Goal: Task Accomplishment & Management: Complete application form

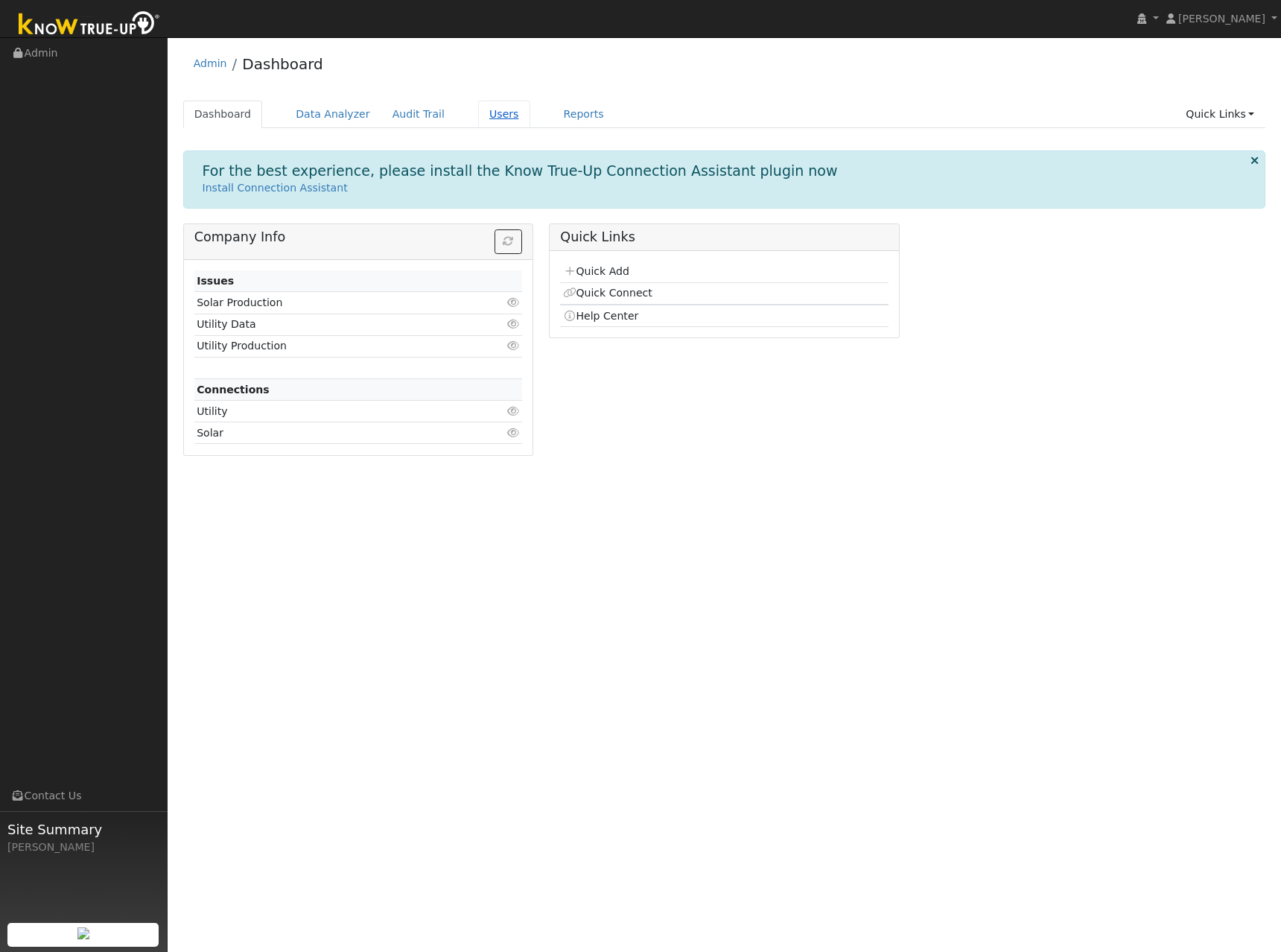
drag, startPoint x: 689, startPoint y: 79, endPoint x: 497, endPoint y: 101, distance: 193.3
click at [689, 79] on div "Admin Dashboard" at bounding box center [725, 67] width 1083 height 45
click at [478, 110] on link "Users" at bounding box center [503, 114] width 52 height 27
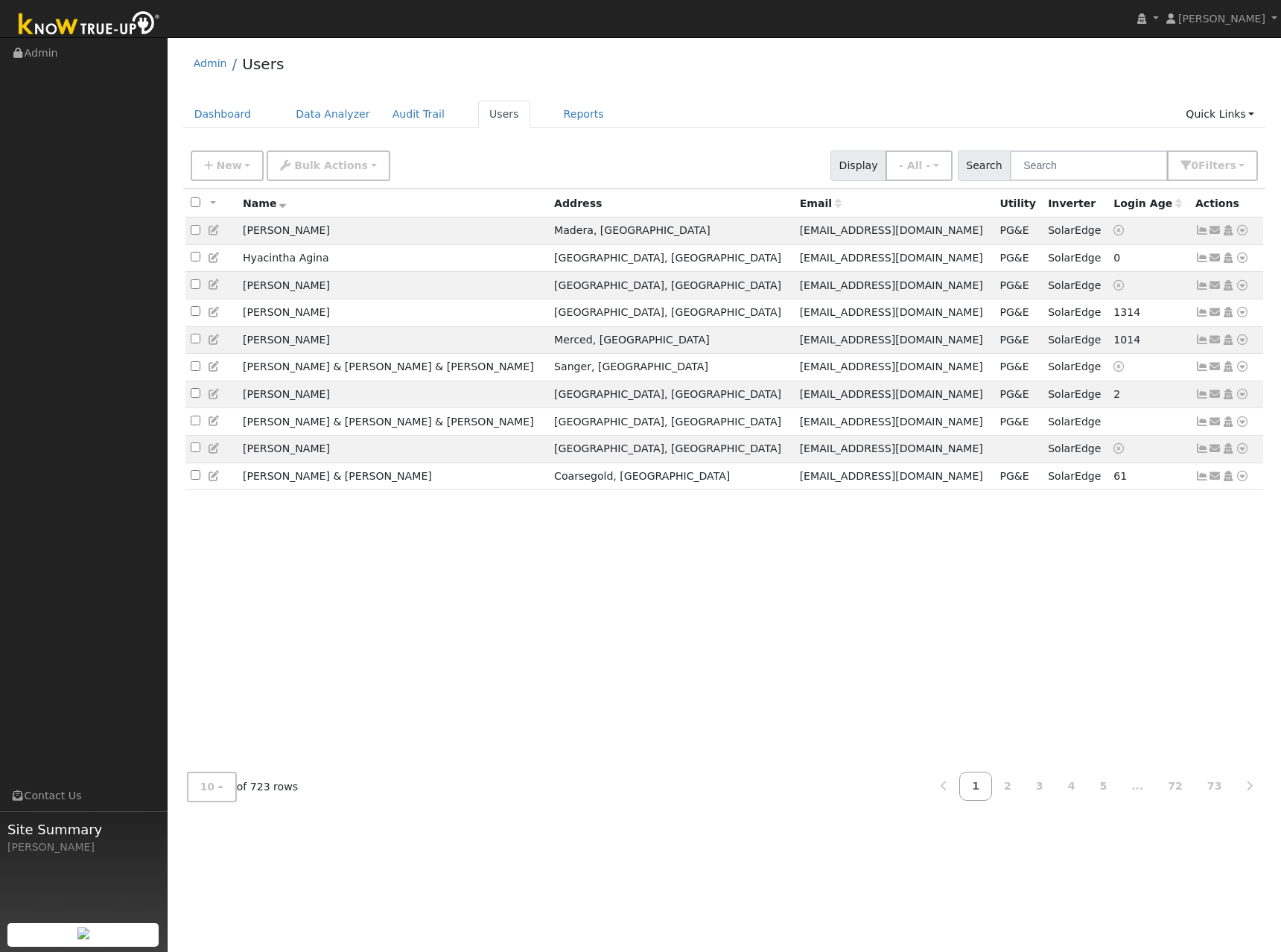
click at [592, 566] on div "All None All on page None on page Name Address Email Utility Inverter Login Age…" at bounding box center [725, 475] width 1083 height 571
drag, startPoint x: 205, startPoint y: 789, endPoint x: 206, endPoint y: 806, distance: 17.0
click at [205, 788] on span "10" at bounding box center [208, 786] width 15 height 12
click at [212, 757] on link "100" at bounding box center [240, 753] width 104 height 21
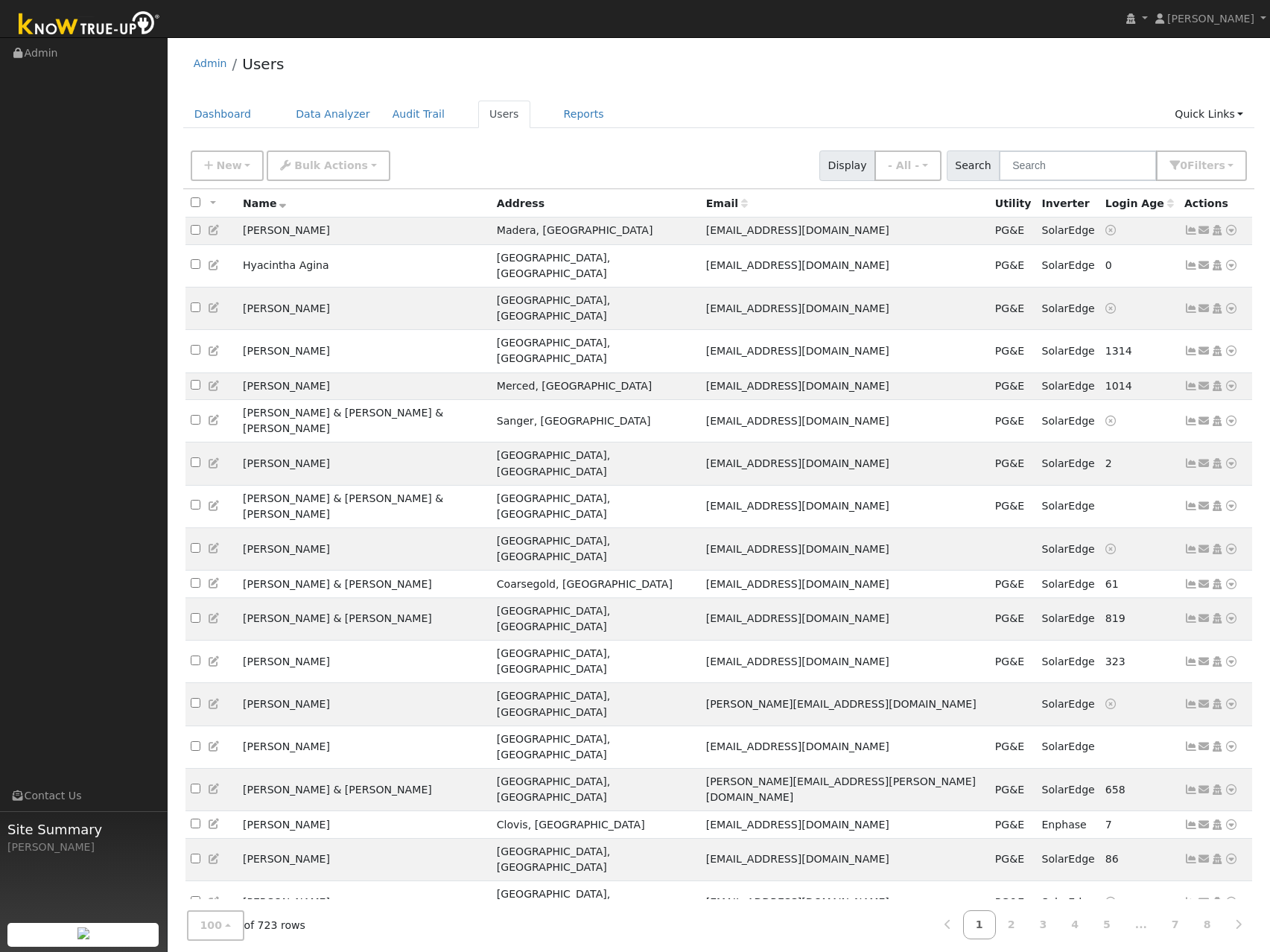
drag, startPoint x: 762, startPoint y: 150, endPoint x: 710, endPoint y: 149, distance: 52.0
click at [761, 150] on div "New Add User Quick Add Quick Connect Quick Convert Lead Bulk Actions Send Email…" at bounding box center [718, 163] width 1062 height 36
click at [225, 159] on span "New" at bounding box center [229, 165] width 26 height 12
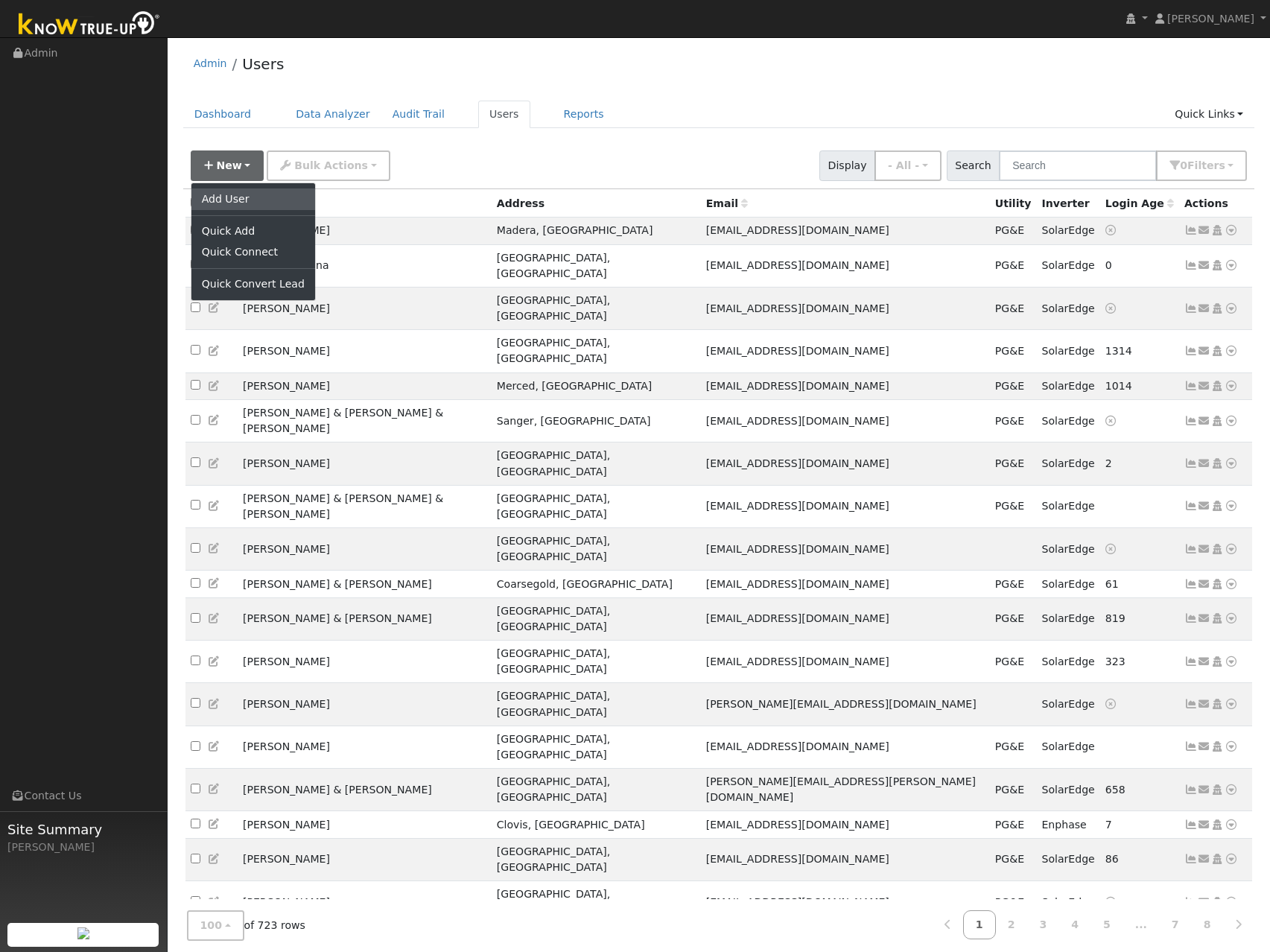
click at [243, 203] on link "Add User" at bounding box center [252, 199] width 123 height 21
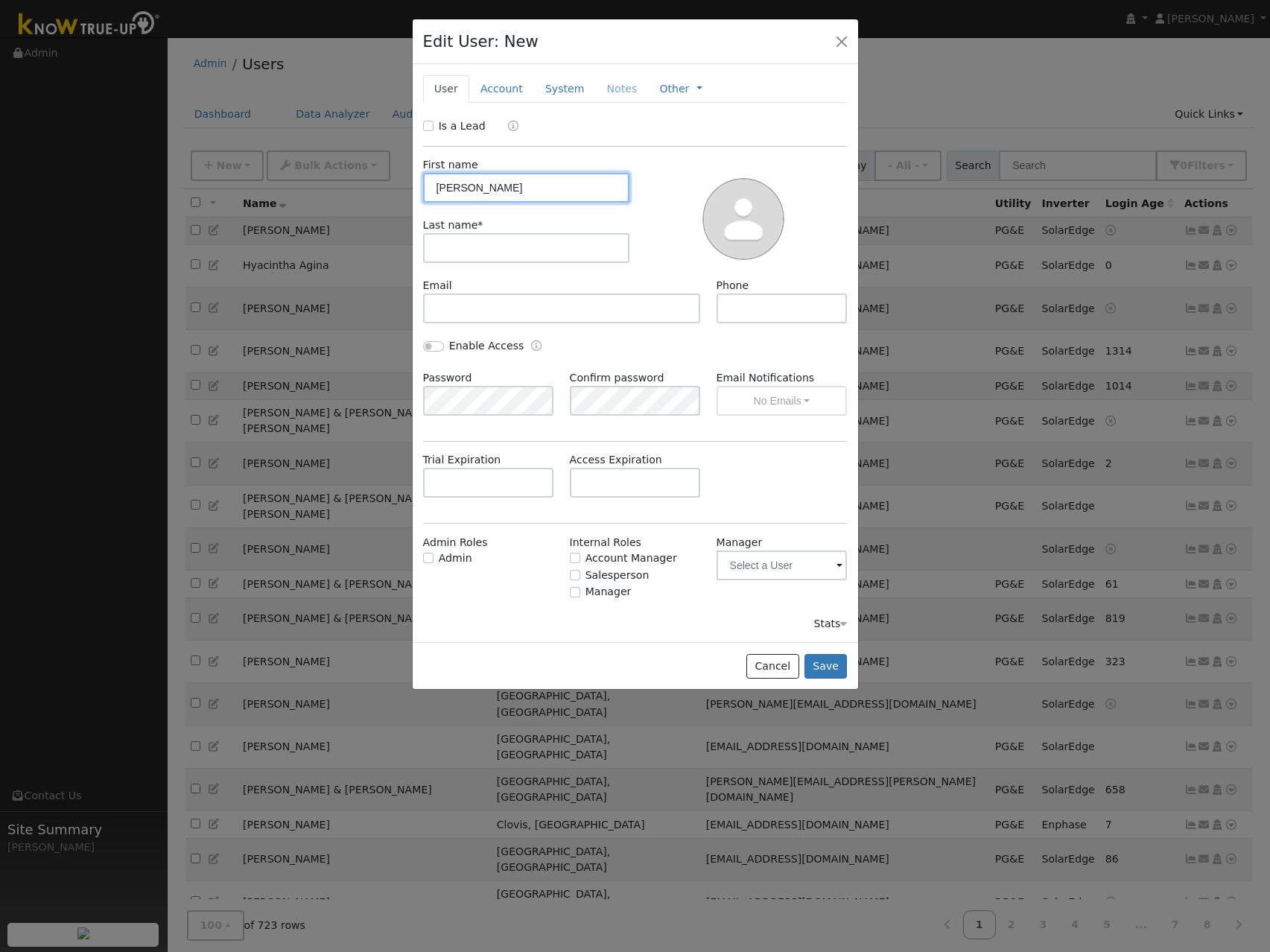
type input "[PERSON_NAME]"
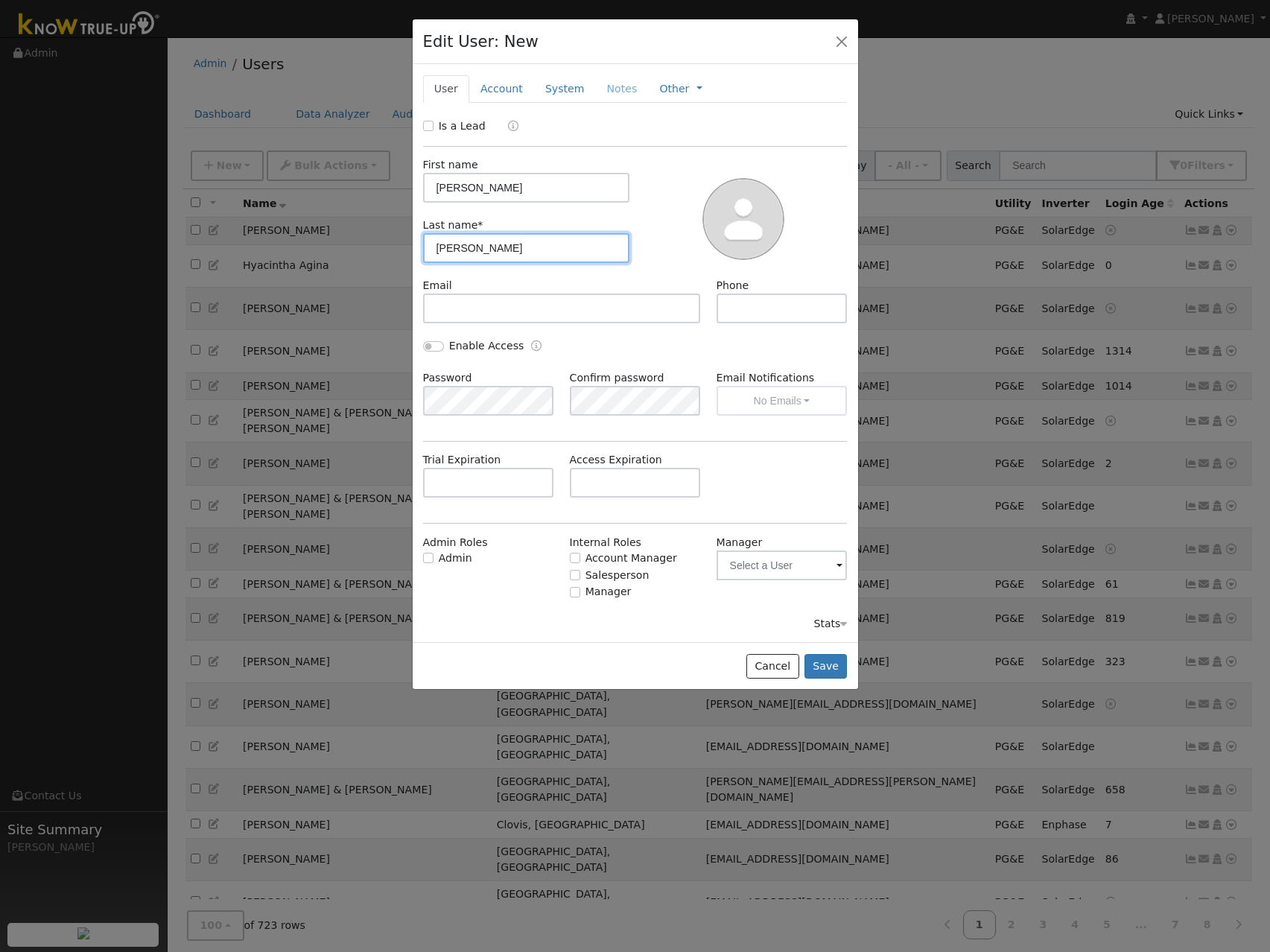
type input "[PERSON_NAME]"
paste input "[PERSON_NAME][EMAIL_ADDRESS][PERSON_NAME][DOMAIN_NAME]"
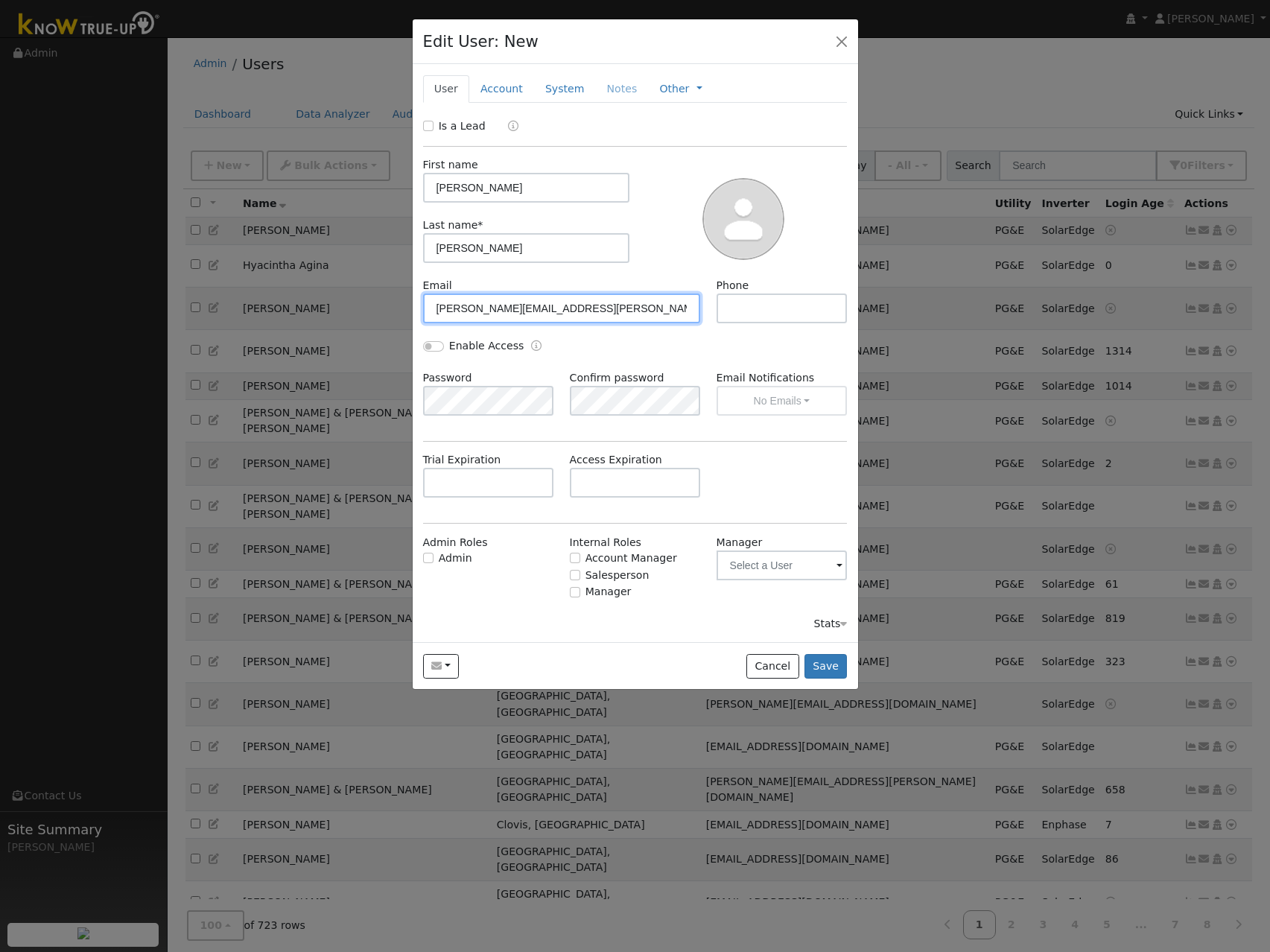
type input "[PERSON_NAME][EMAIL_ADDRESS][PERSON_NAME][DOMAIN_NAME]"
type input "[PHONE_NUMBER]"
click at [437, 347] on input "Enable Access" at bounding box center [434, 346] width 21 height 10
checkbox input "true"
click at [498, 354] on div "Enable Access" at bounding box center [524, 347] width 219 height 17
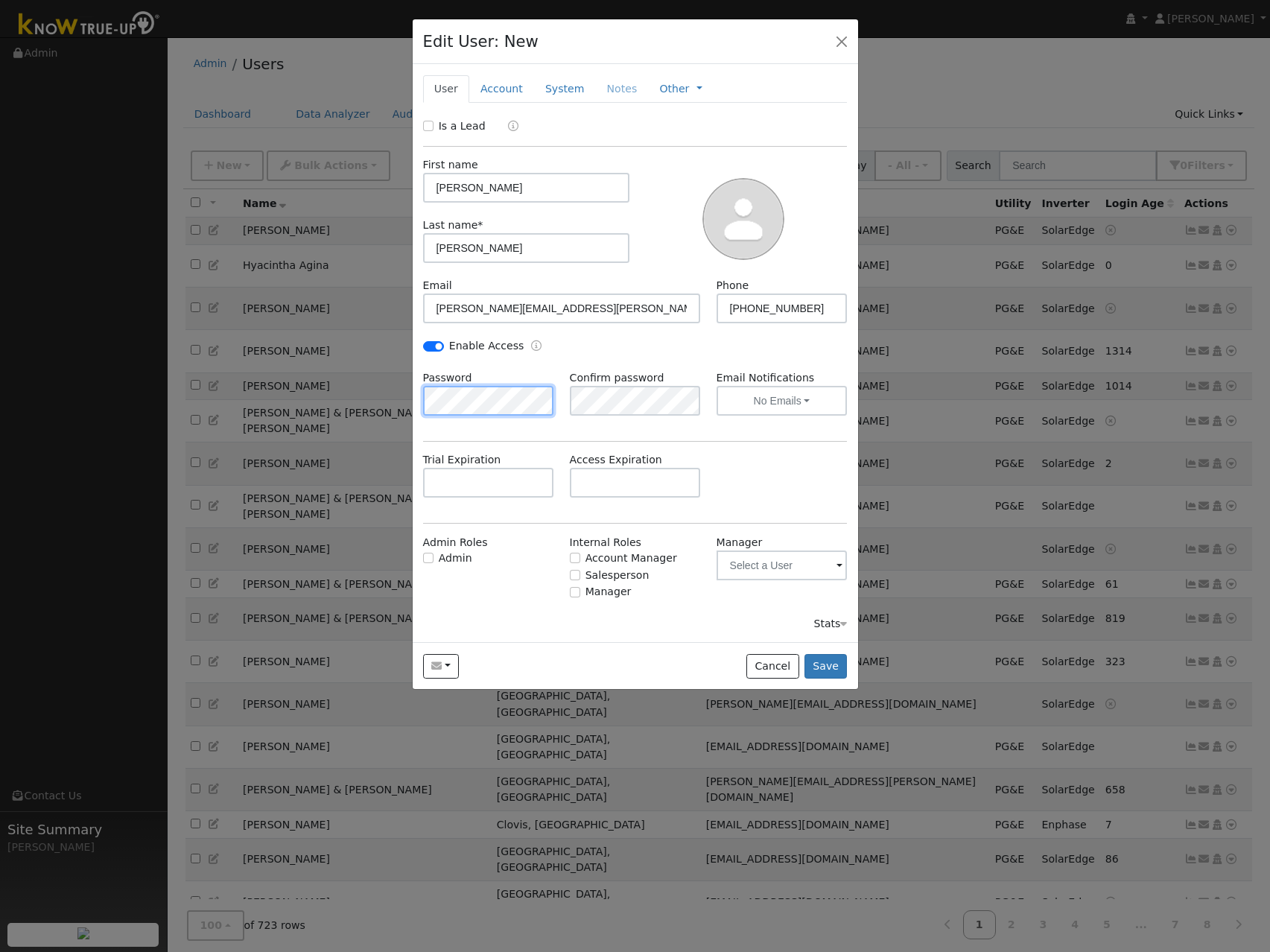
click at [418, 411] on div "Password" at bounding box center [488, 392] width 147 height 45
click at [778, 405] on button "No Emails" at bounding box center [782, 400] width 131 height 30
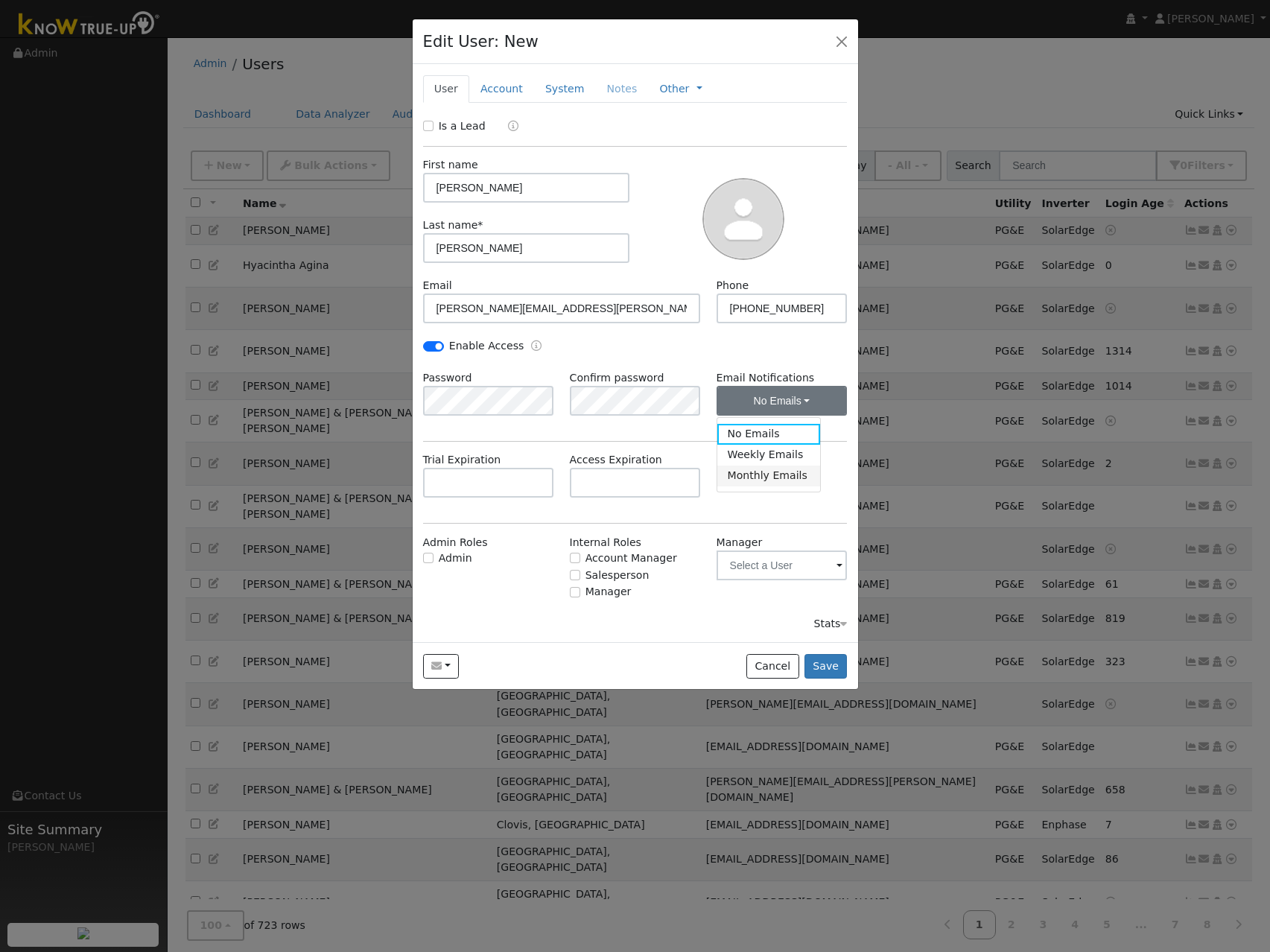
click at [773, 466] on link "Monthly Emails" at bounding box center [769, 476] width 104 height 21
drag, startPoint x: 765, startPoint y: 405, endPoint x: 767, endPoint y: 434, distance: 29.1
click at [767, 405] on button "Monthly Emails" at bounding box center [782, 400] width 131 height 30
click at [769, 460] on link "Weekly Emails" at bounding box center [769, 455] width 104 height 21
click at [640, 486] on input "text" at bounding box center [635, 482] width 131 height 30
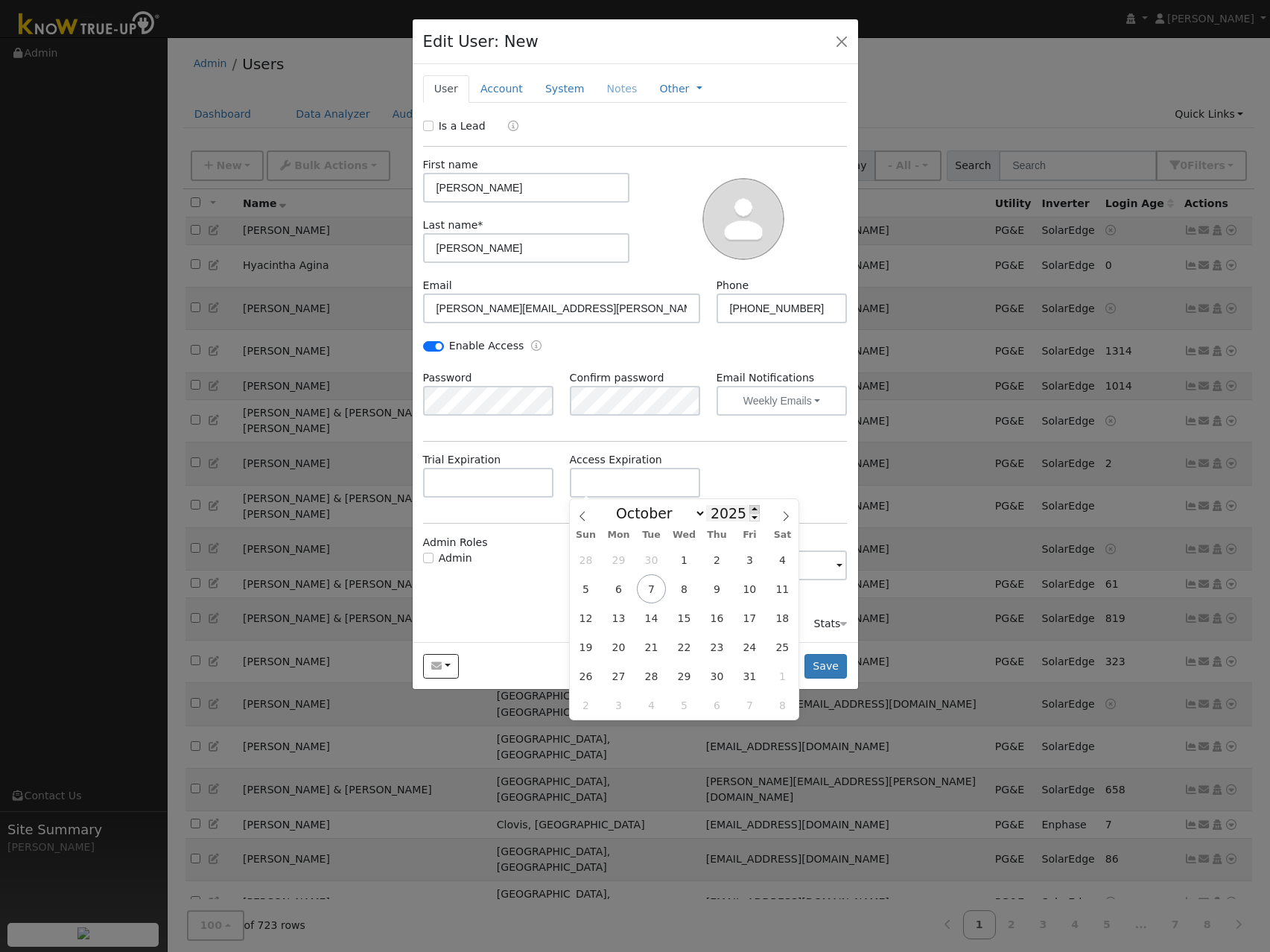
click at [749, 507] on span at bounding box center [754, 509] width 10 height 8
type input "2026"
click at [785, 684] on span "31" at bounding box center [782, 676] width 29 height 29
type input "[DATE]"
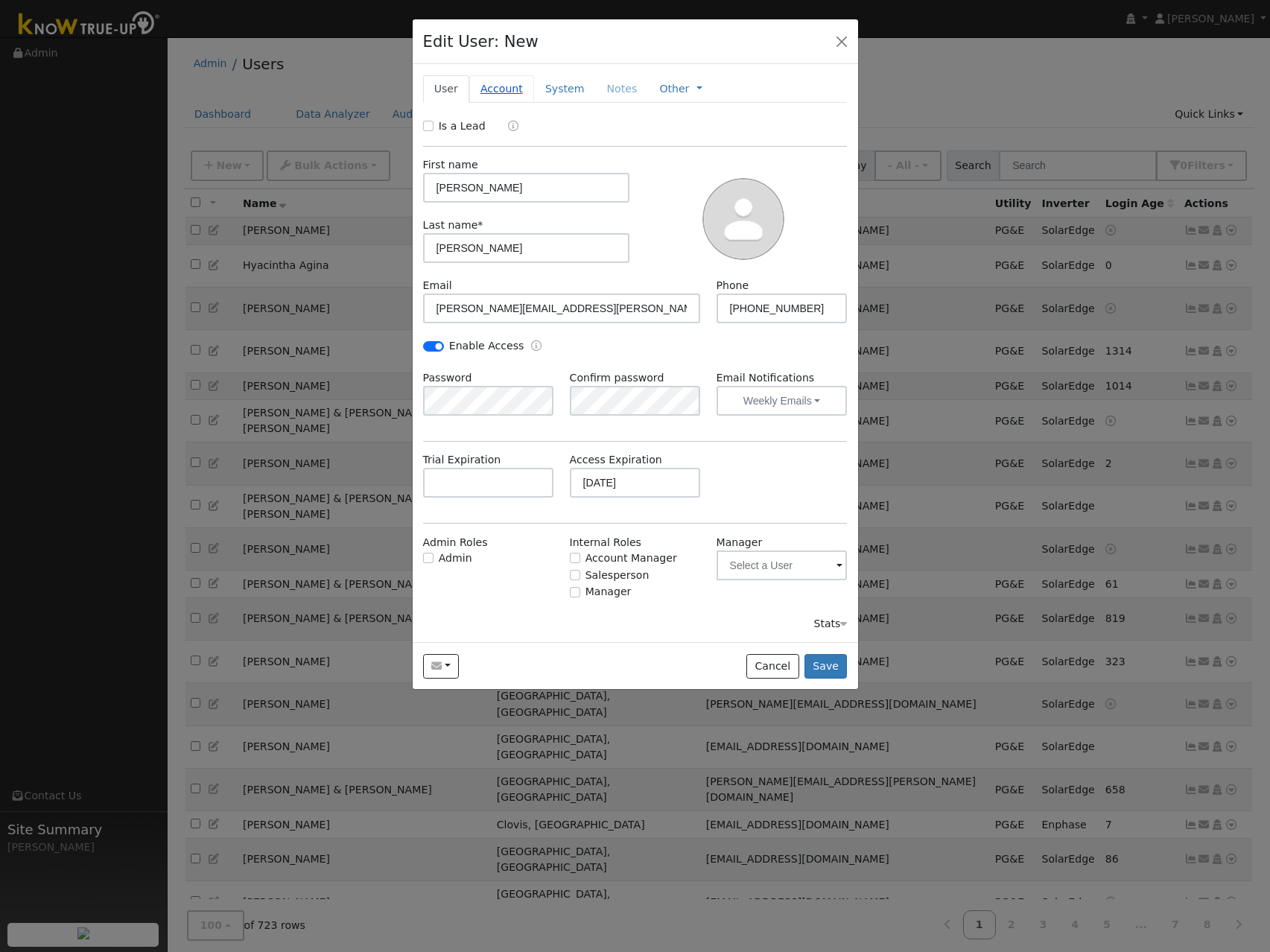
click at [490, 94] on link "Account" at bounding box center [502, 88] width 65 height 27
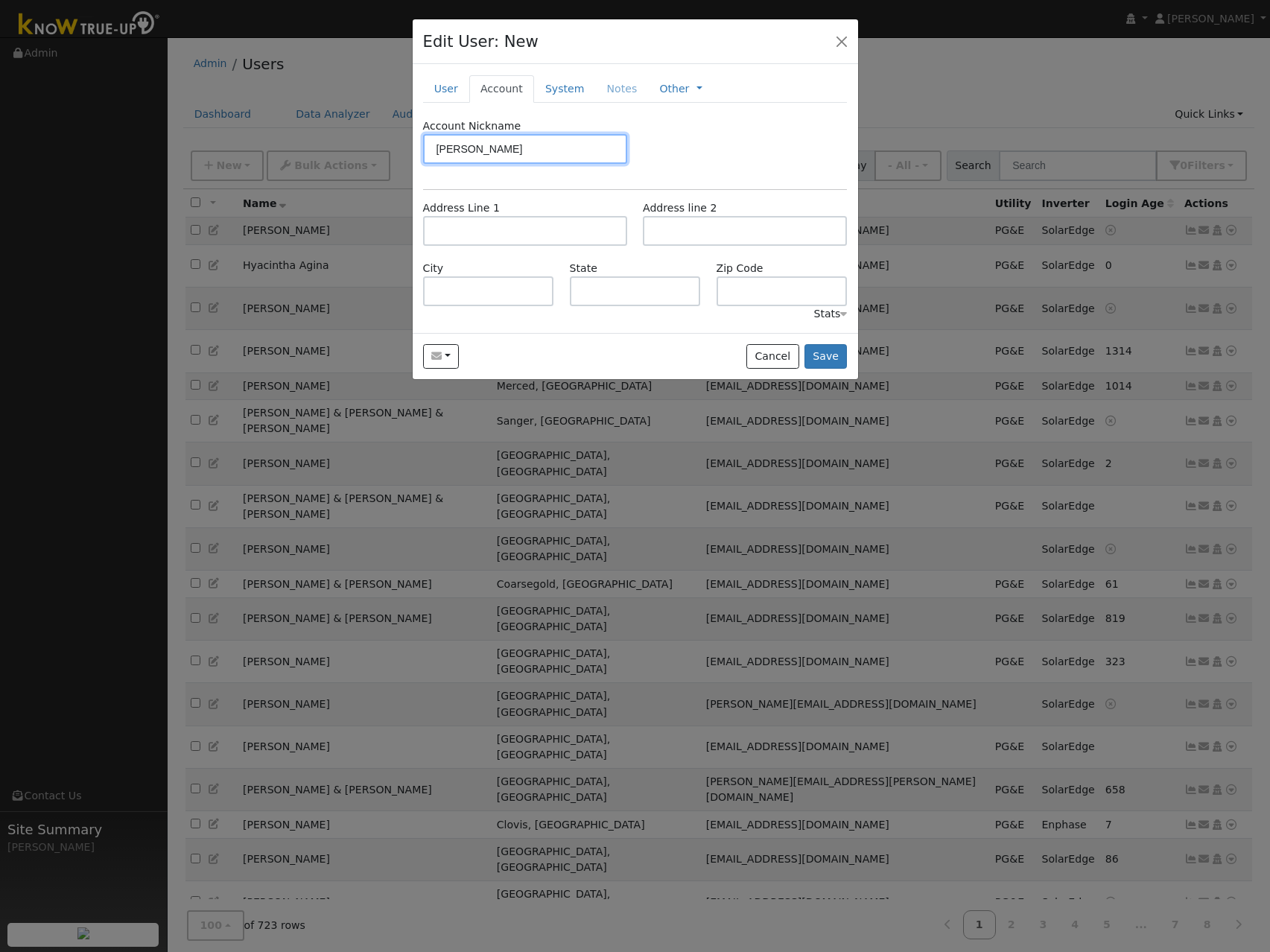
type input "[PERSON_NAME]"
type input "[STREET_ADDRESS]"
type input "Carmel"
type input "CA"
type input "93923"
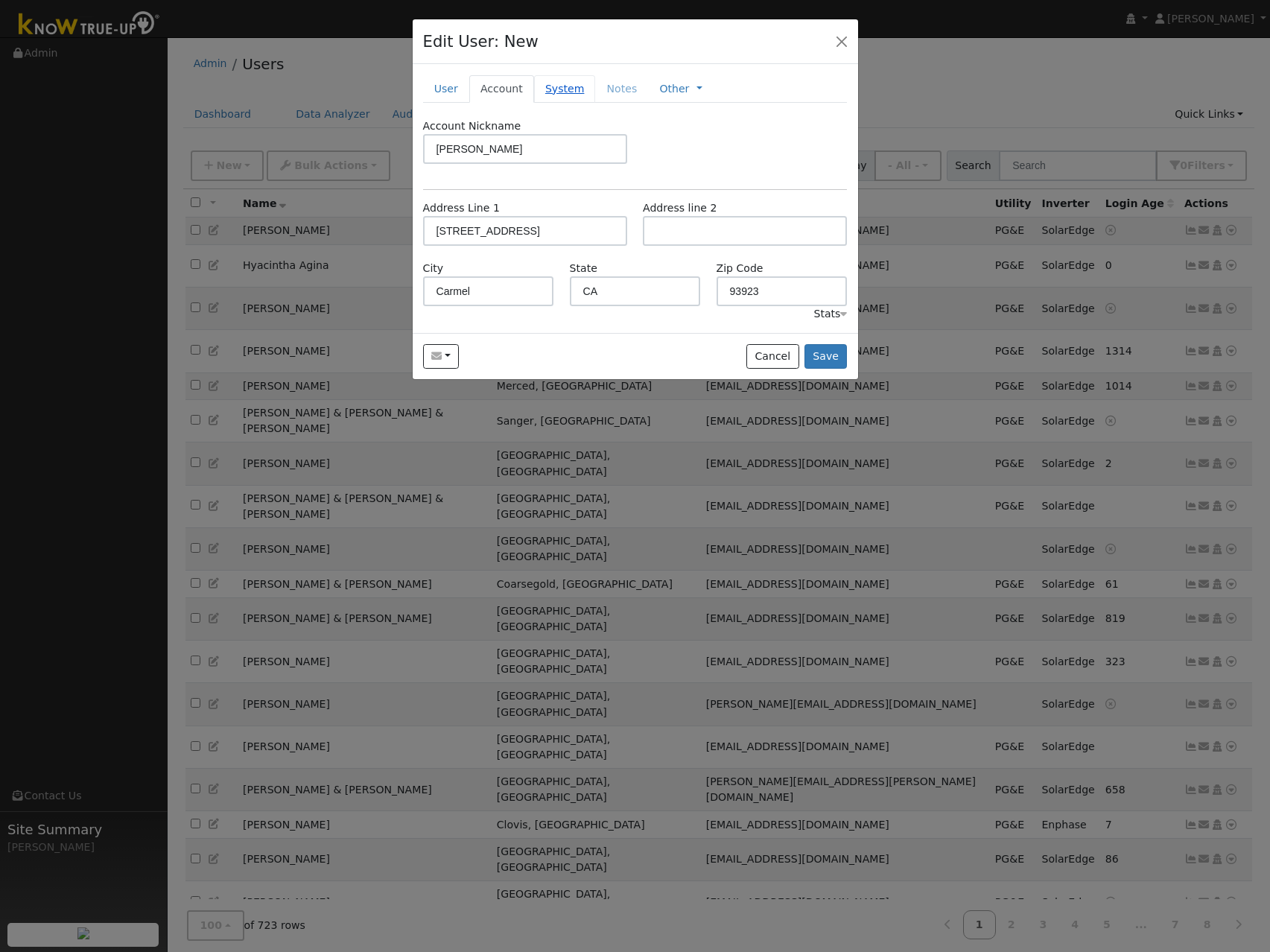
click at [556, 98] on link "System" at bounding box center [564, 88] width 62 height 27
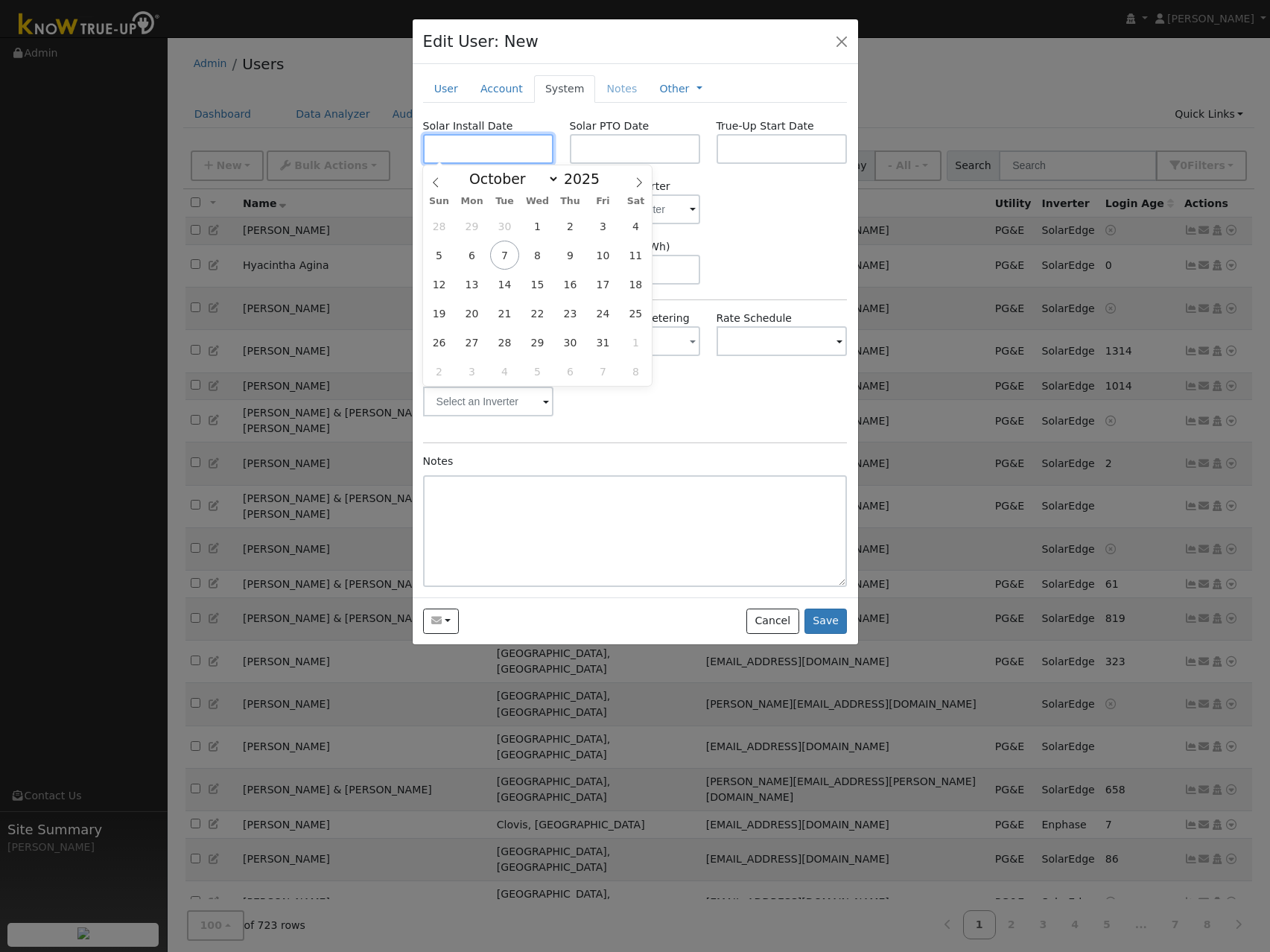
click at [507, 147] on input "text" at bounding box center [489, 149] width 131 height 30
click at [432, 184] on icon at bounding box center [435, 183] width 10 height 10
select select "8"
click at [500, 340] on span "30" at bounding box center [504, 342] width 29 height 29
type input "[DATE]"
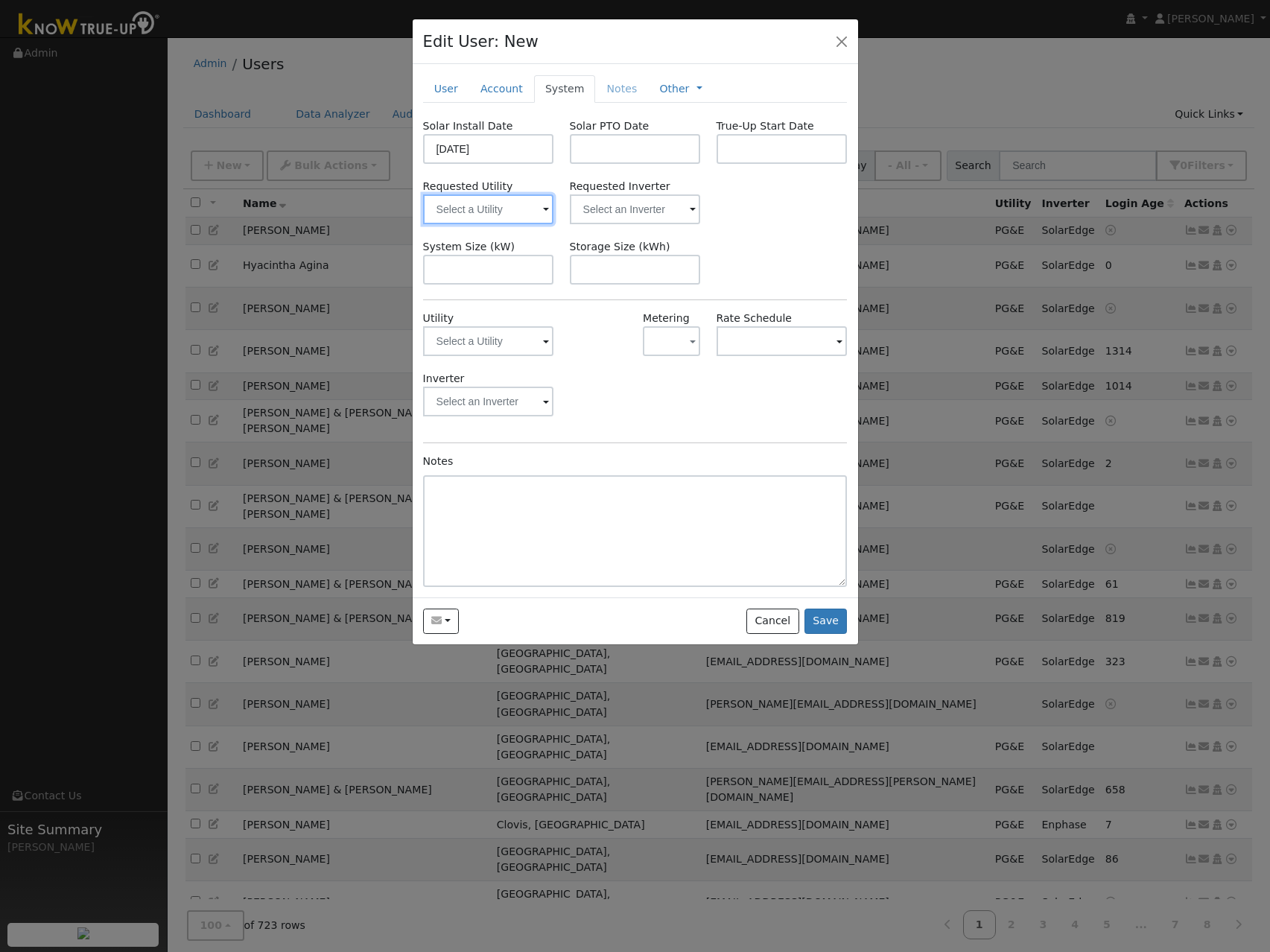
click at [525, 207] on input "text" at bounding box center [489, 209] width 131 height 30
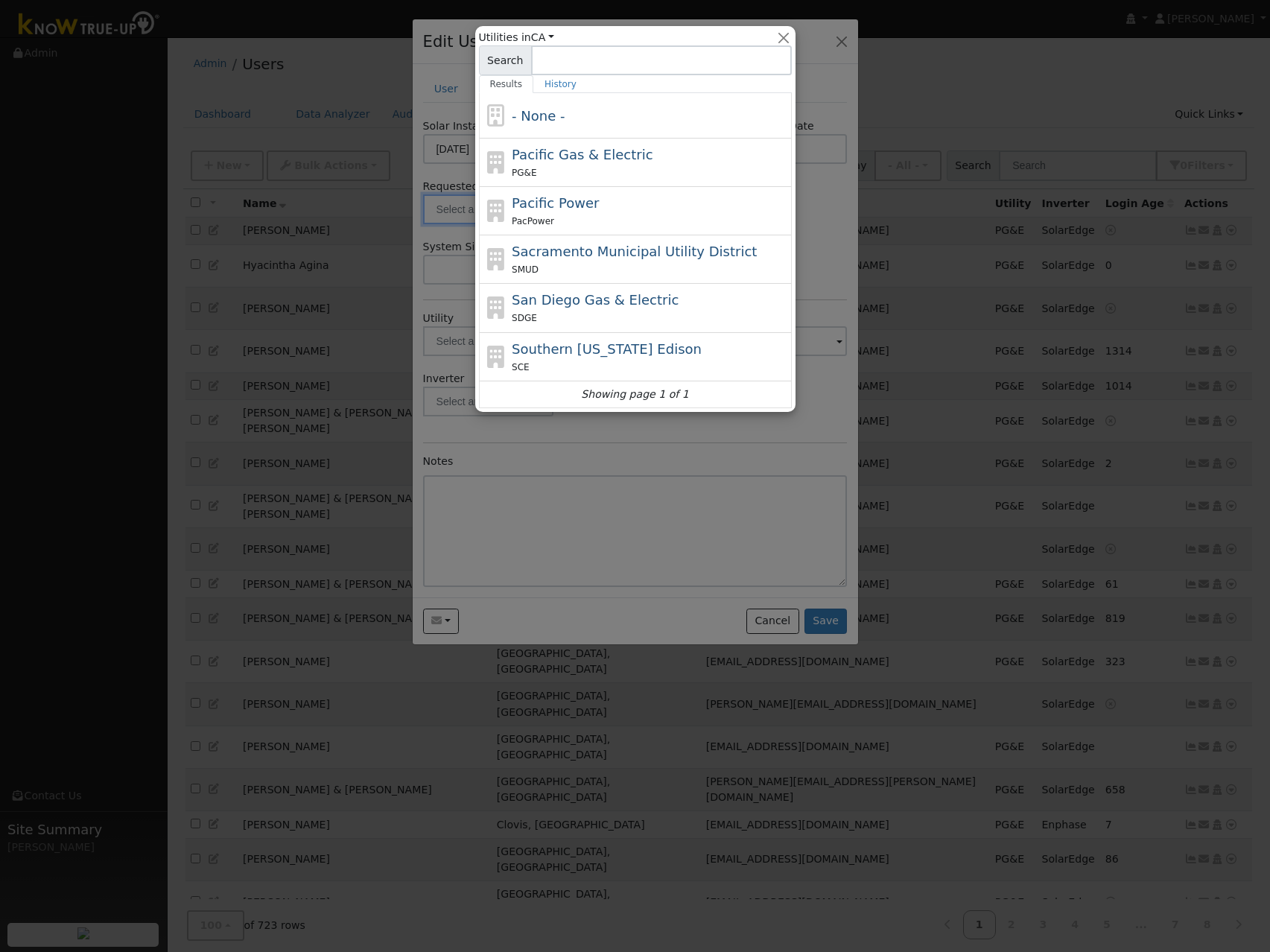
click at [506, 203] on icon at bounding box center [496, 211] width 26 height 22
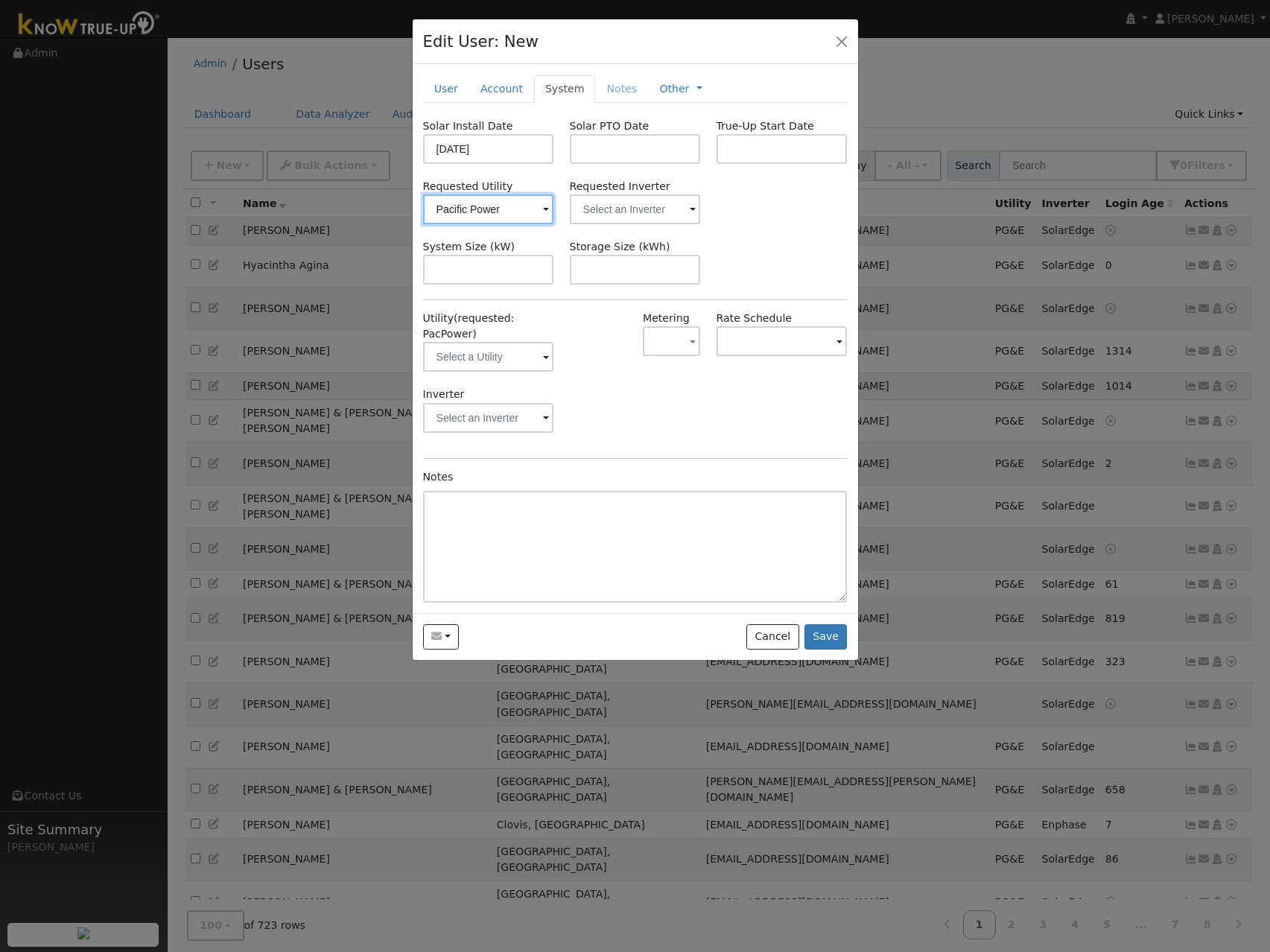
click at [521, 207] on input "Pacific Power" at bounding box center [489, 209] width 131 height 30
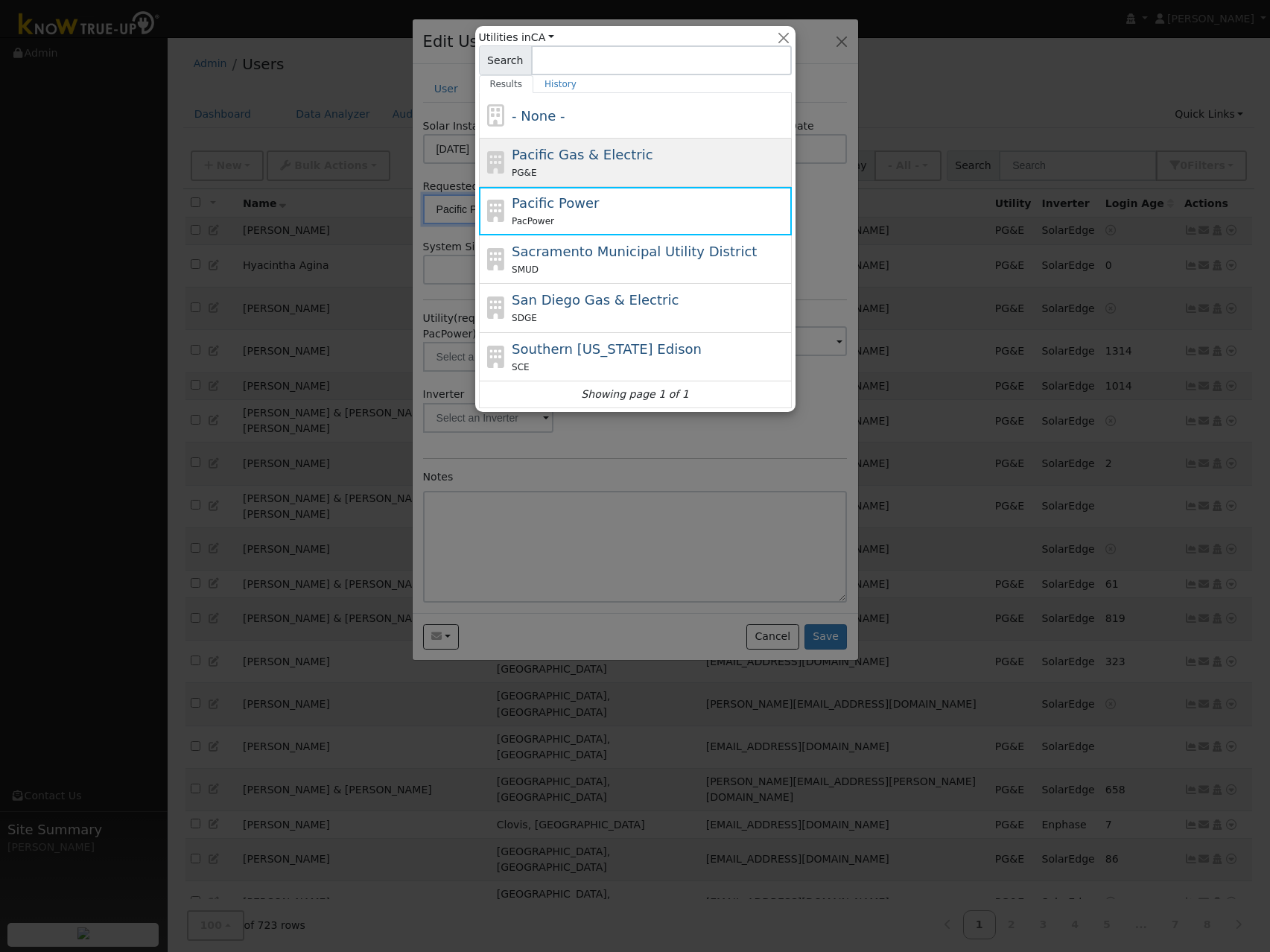
click at [544, 159] on span "Pacific Gas & Electric" at bounding box center [582, 155] width 141 height 15
type input "Pacific Gas & Electric"
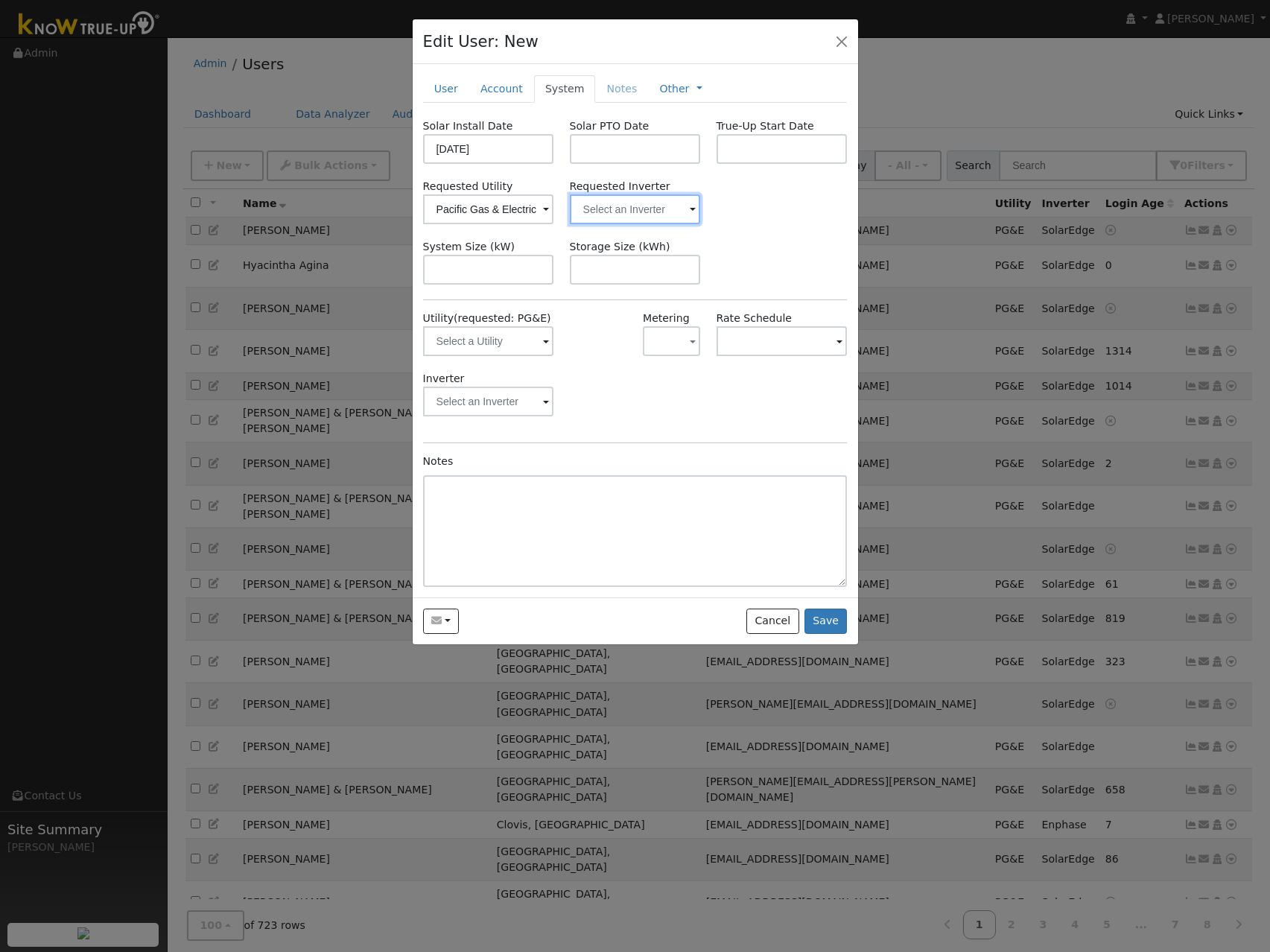
click at [626, 208] on input "text" at bounding box center [635, 209] width 131 height 30
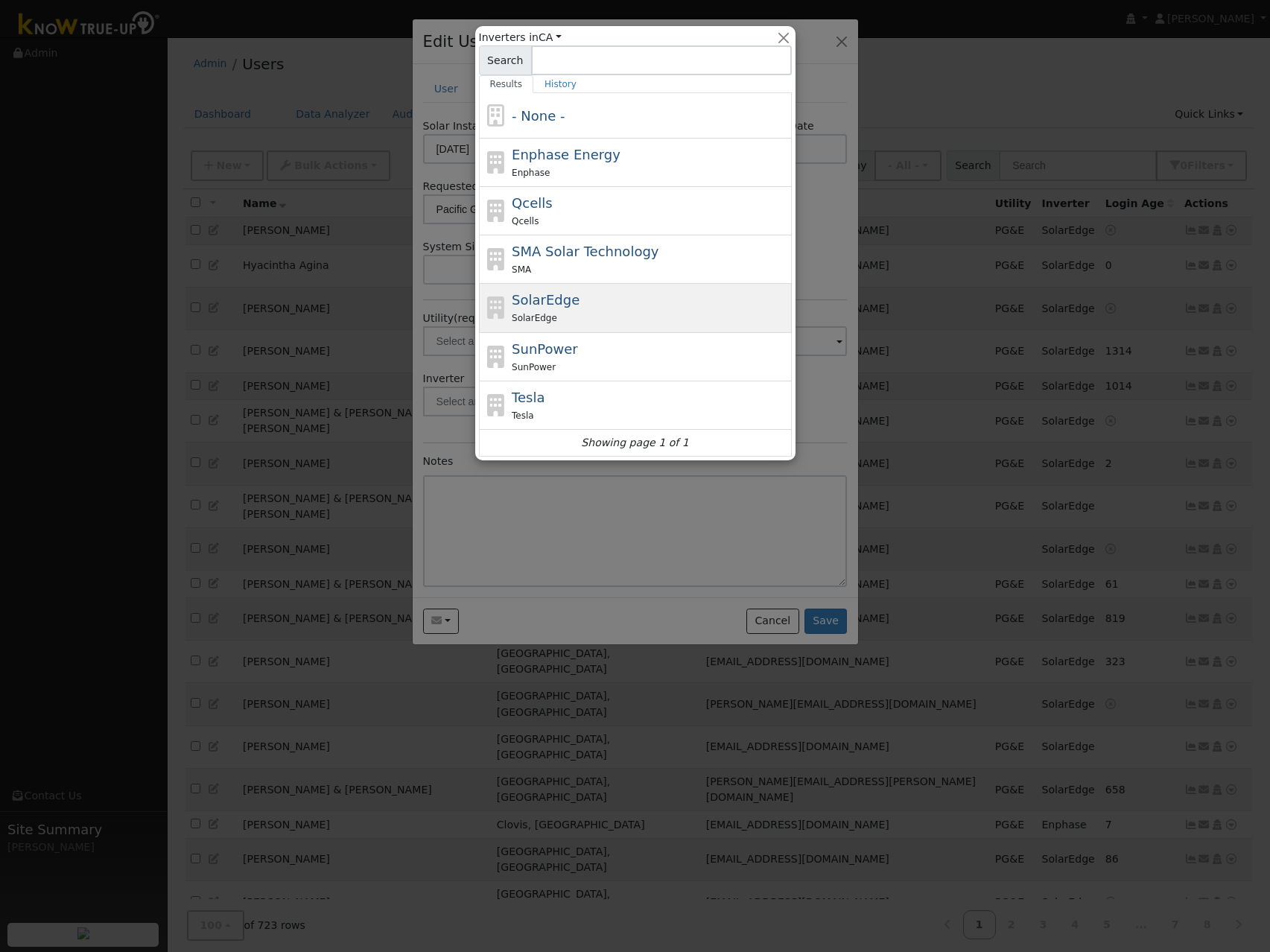
click at [548, 298] on span "SolarEdge" at bounding box center [546, 299] width 68 height 15
type input "SolarEdge"
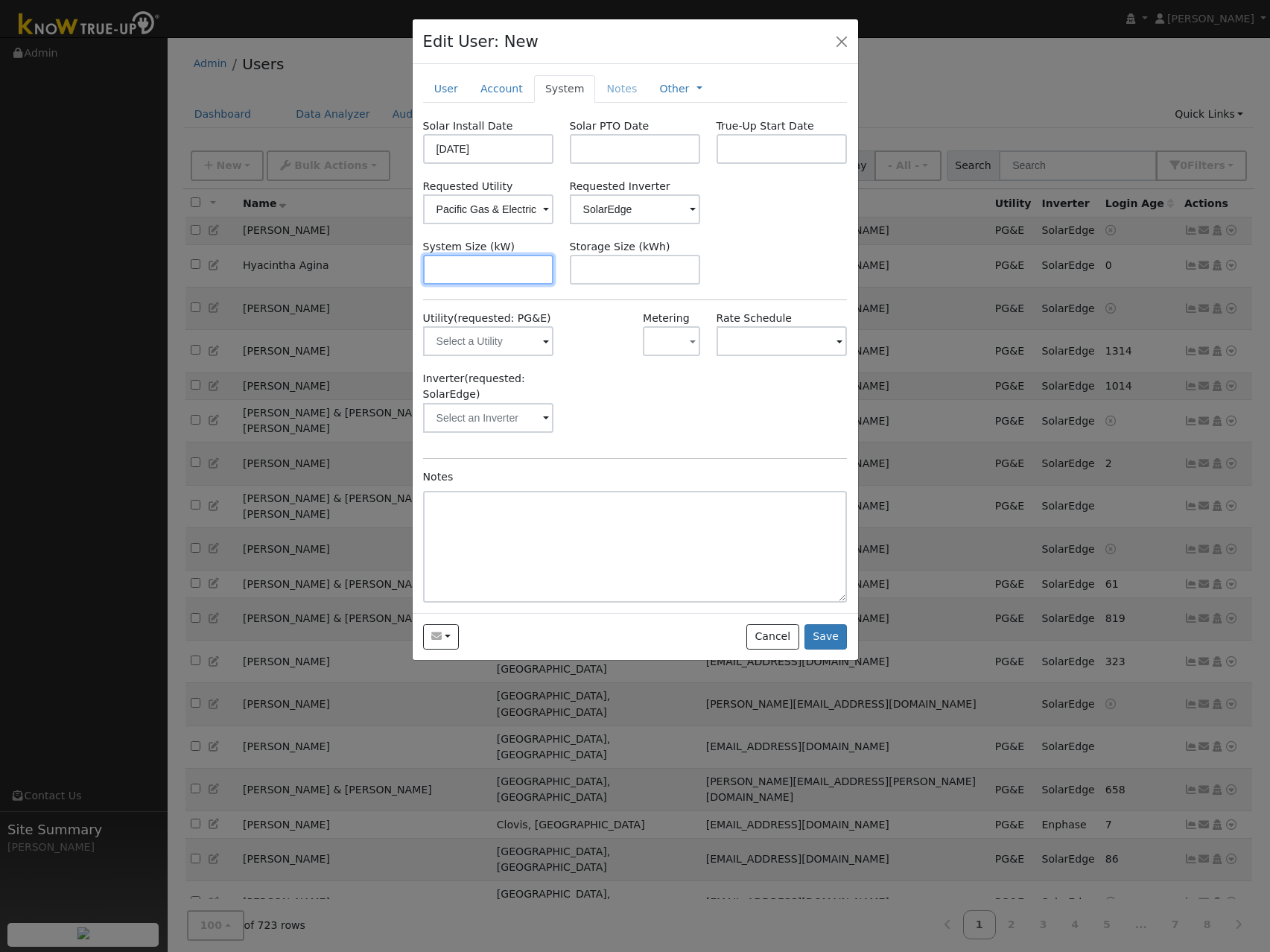
click at [524, 271] on input "text" at bounding box center [489, 269] width 131 height 30
type input "13.2"
click at [599, 269] on input "text" at bounding box center [635, 269] width 131 height 30
type input "20"
click at [514, 344] on input "text" at bounding box center [489, 341] width 131 height 30
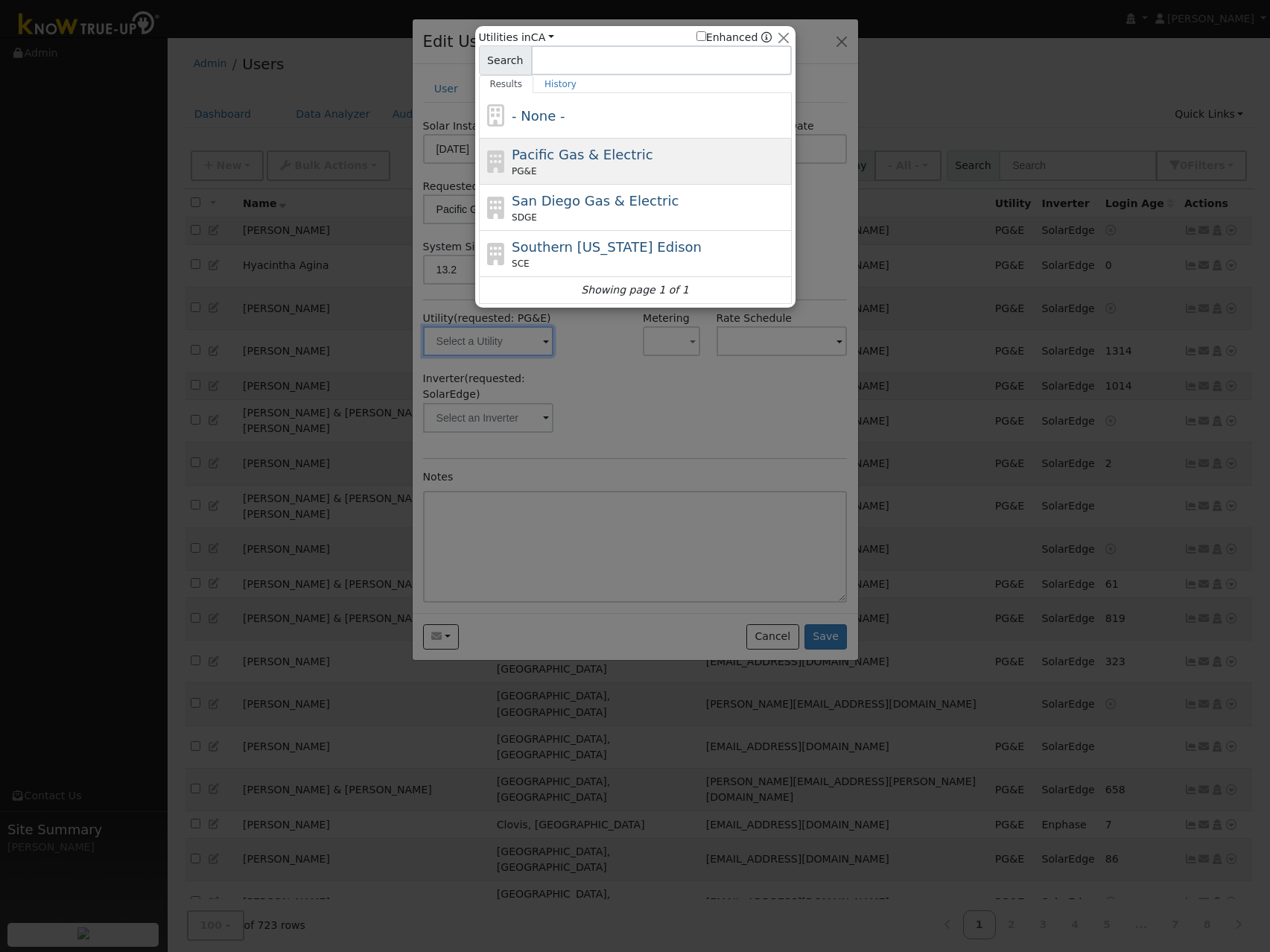
click at [553, 159] on span "Pacific Gas & Electric" at bounding box center [582, 155] width 141 height 15
type input "PG&E"
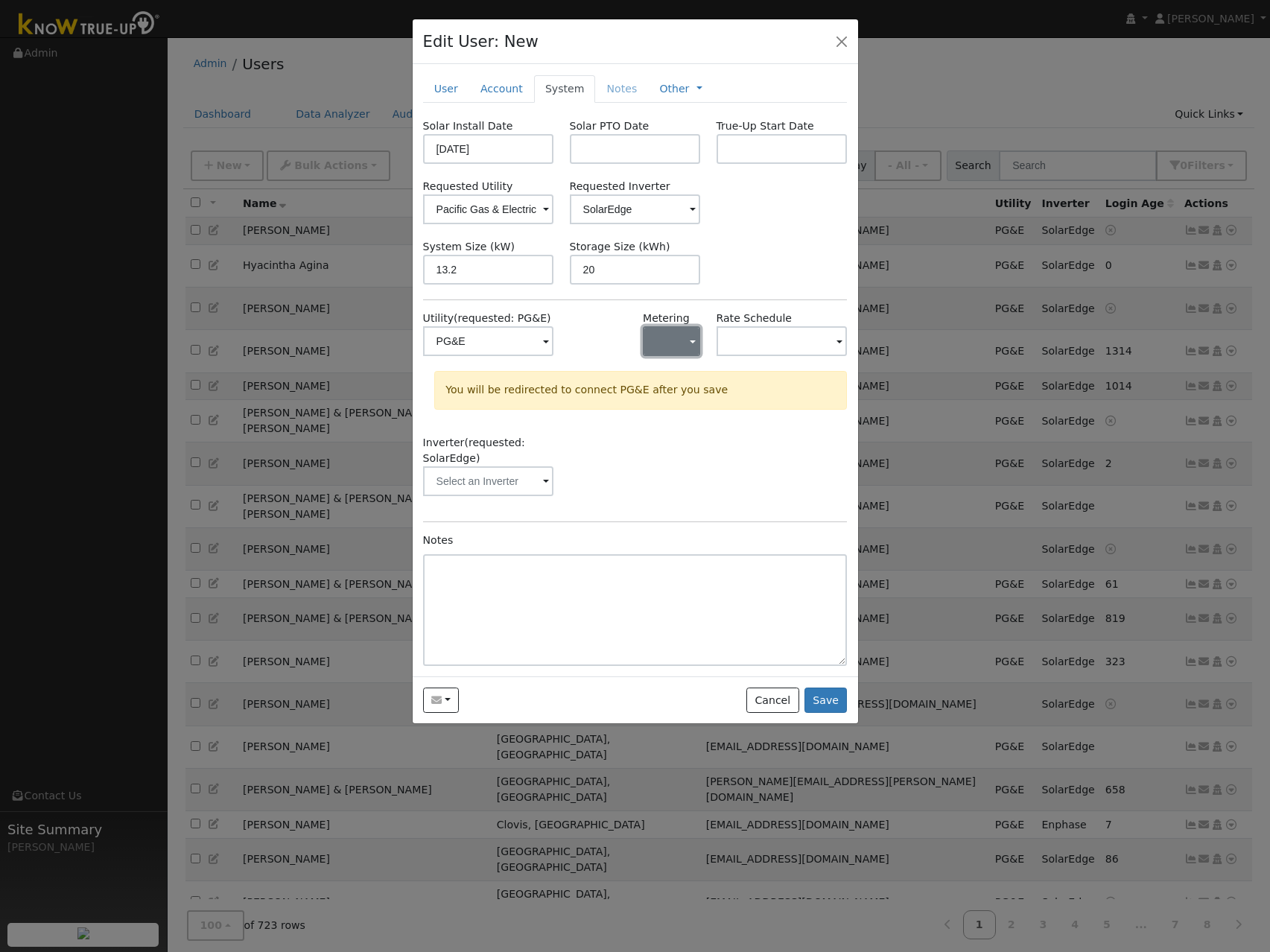
click at [685, 333] on button "button" at bounding box center [671, 341] width 57 height 30
click at [667, 388] on link "NEM" at bounding box center [696, 395] width 104 height 21
click at [514, 481] on input "text" at bounding box center [489, 480] width 131 height 30
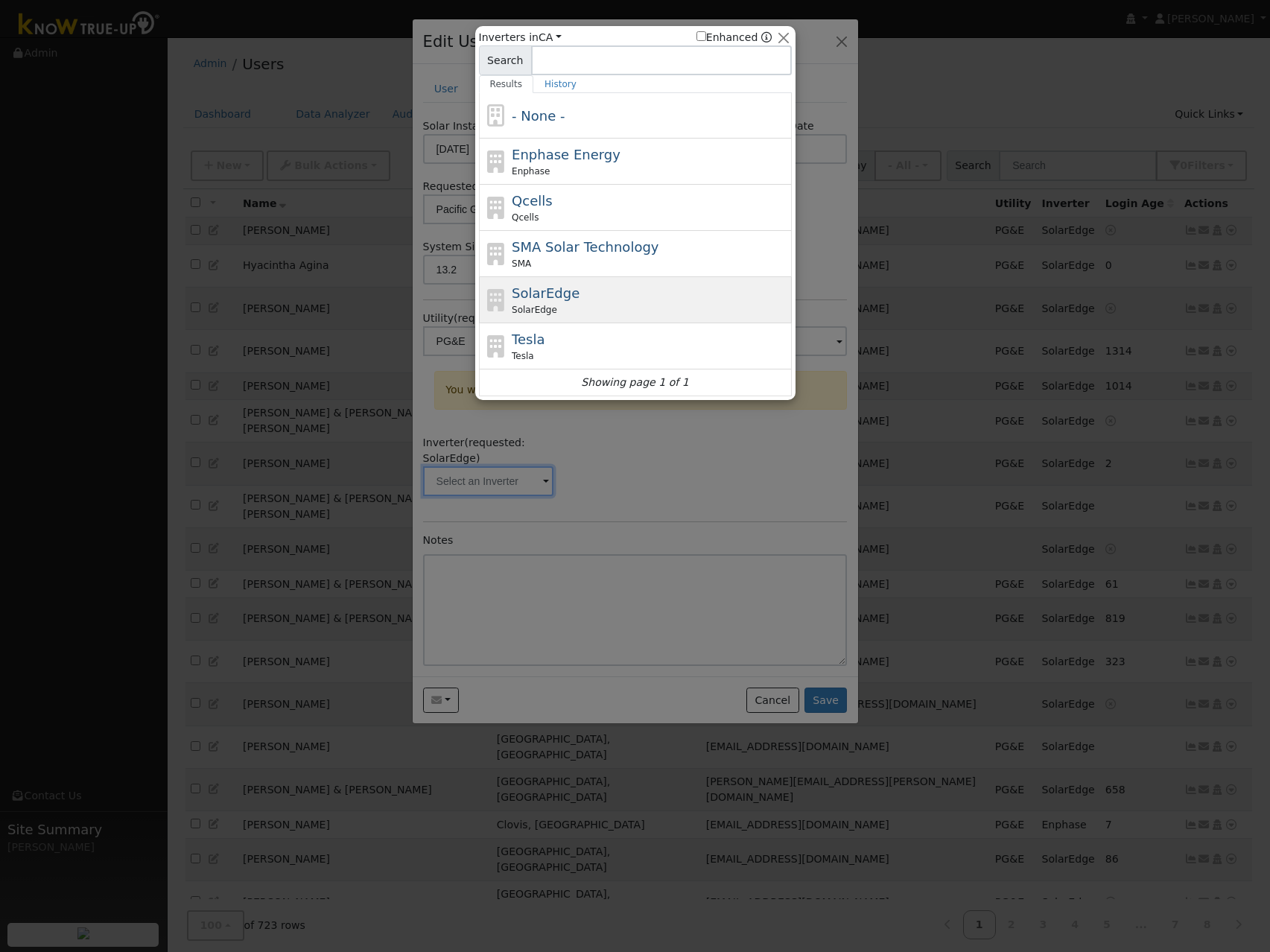
click at [547, 295] on span "SolarEdge" at bounding box center [546, 293] width 68 height 15
type input "SolarEdge"
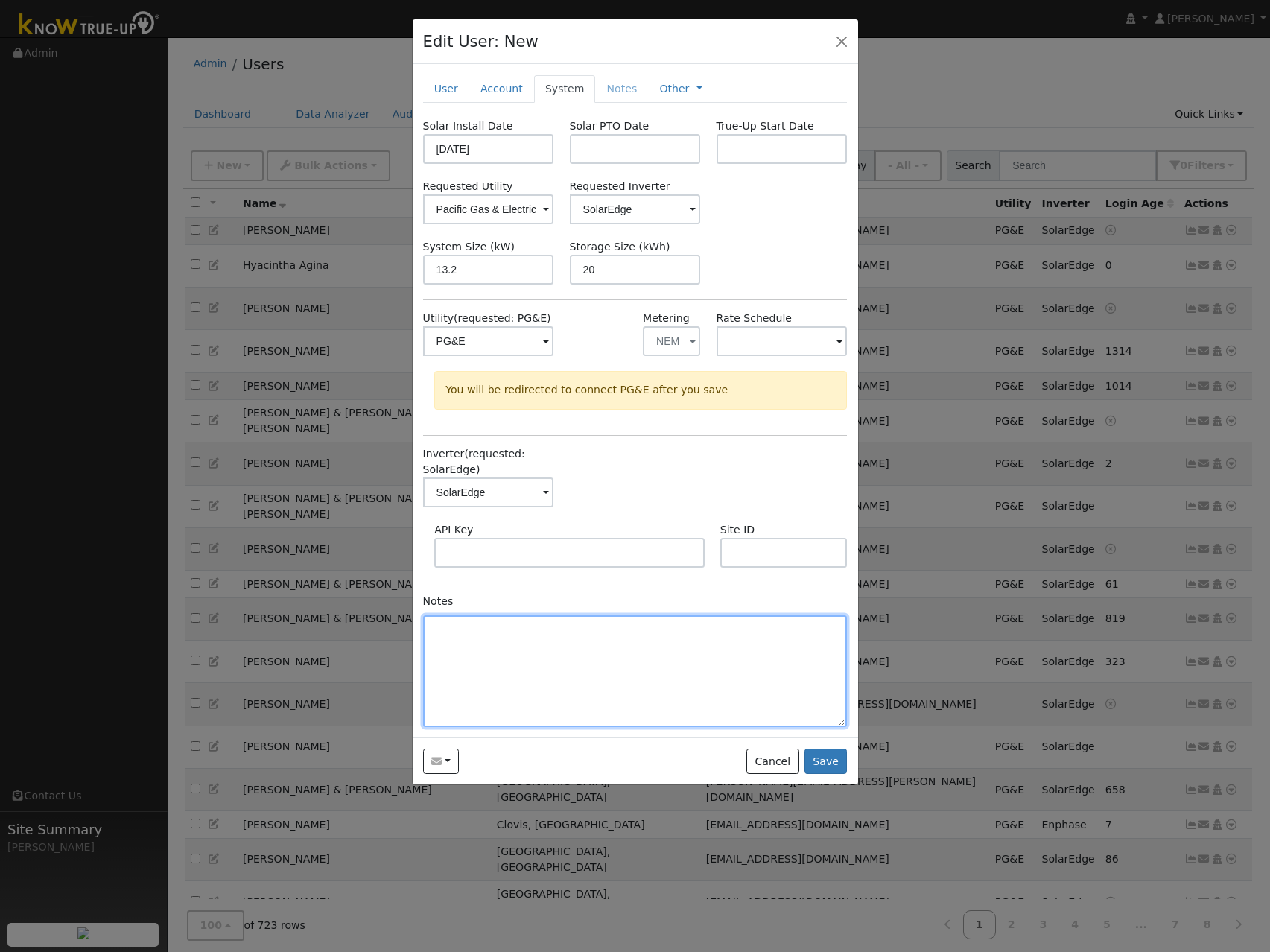
click at [540, 633] on textarea at bounding box center [635, 671] width 424 height 111
type textarea "1 year subscription per 2025 contract"
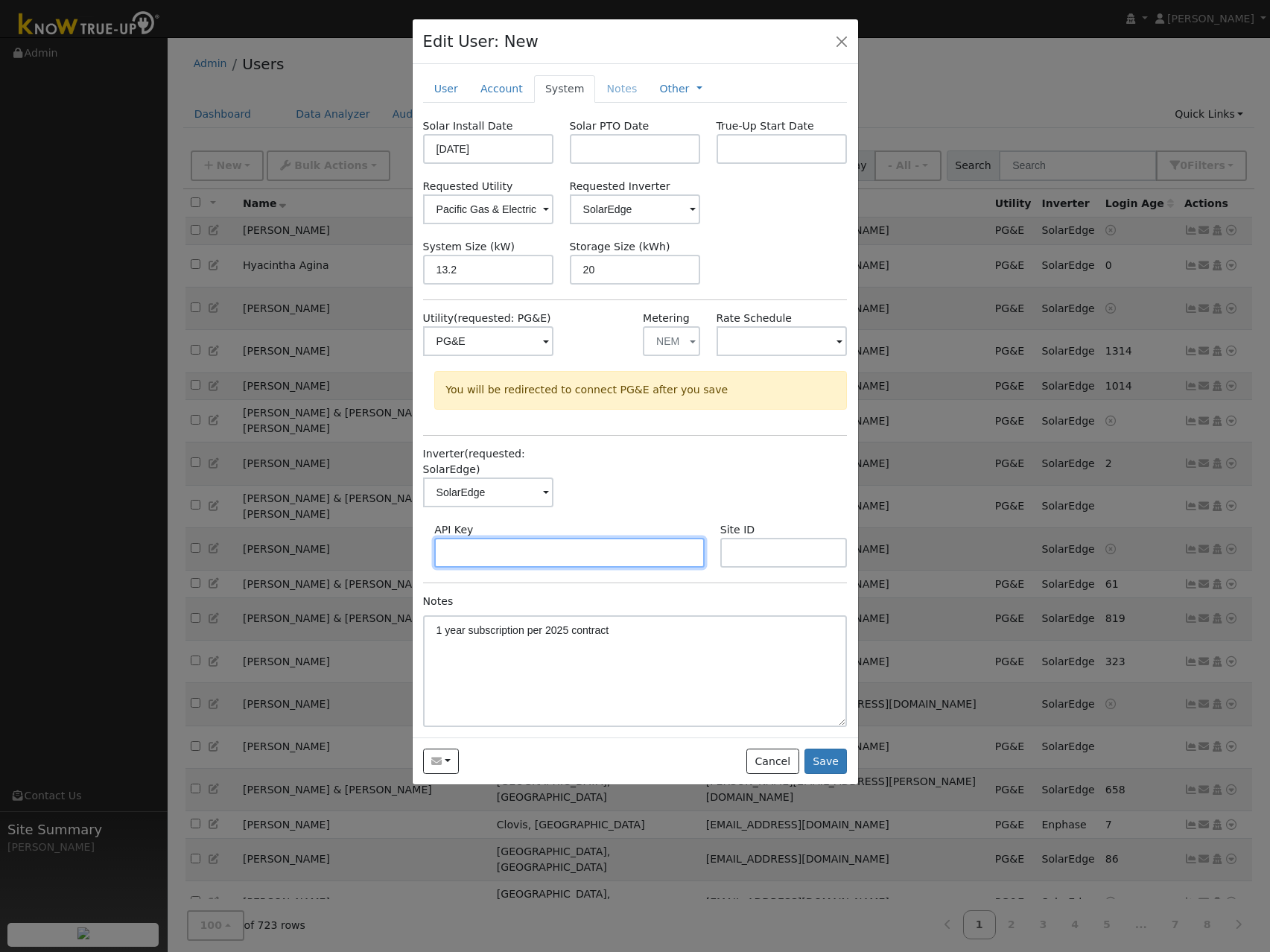
click at [497, 550] on input "text" at bounding box center [570, 552] width 270 height 30
paste input "C88N3LRY8NZJ1CC1NZF6KMB4YJSHATRG"
type input "C88N3LRY8NZJ1CC1NZF6KMB4YJSHATRG"
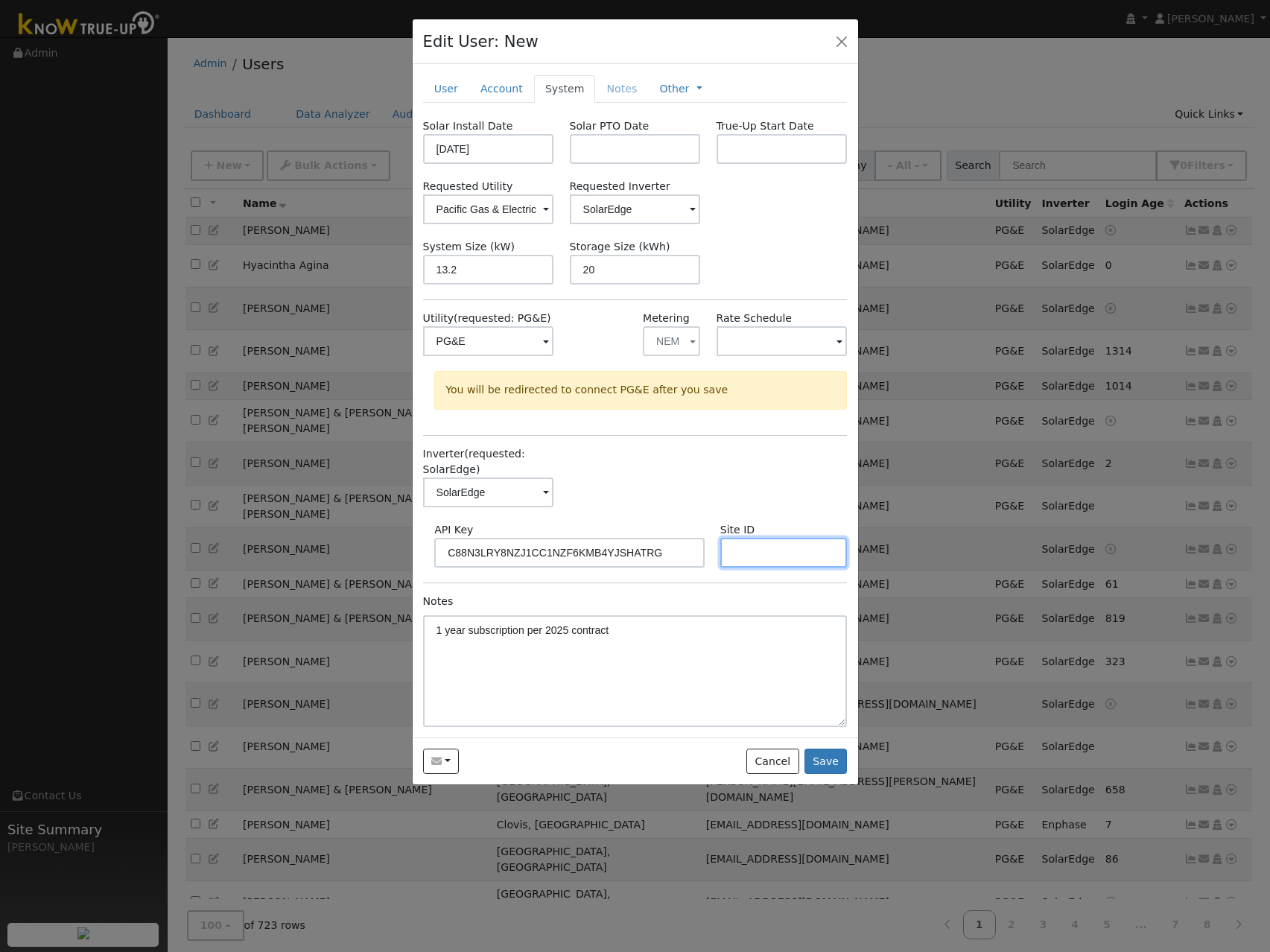
click at [768, 558] on input "text" at bounding box center [784, 552] width 128 height 30
paste input "4740107"
type input "4740107"
click at [827, 762] on button "Save" at bounding box center [825, 761] width 43 height 26
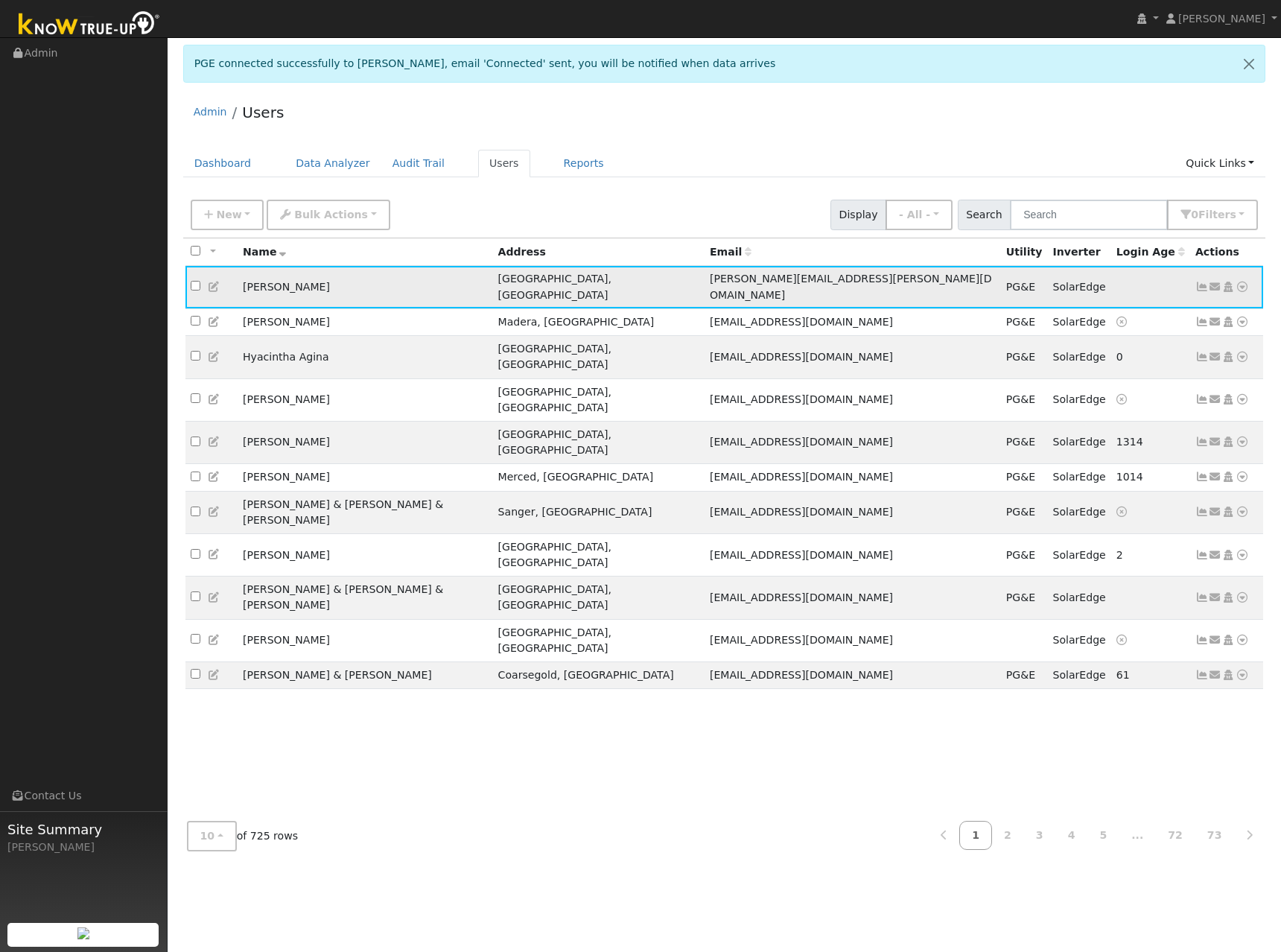
click at [1201, 281] on icon at bounding box center [1202, 286] width 14 height 10
